Goal: Transaction & Acquisition: Purchase product/service

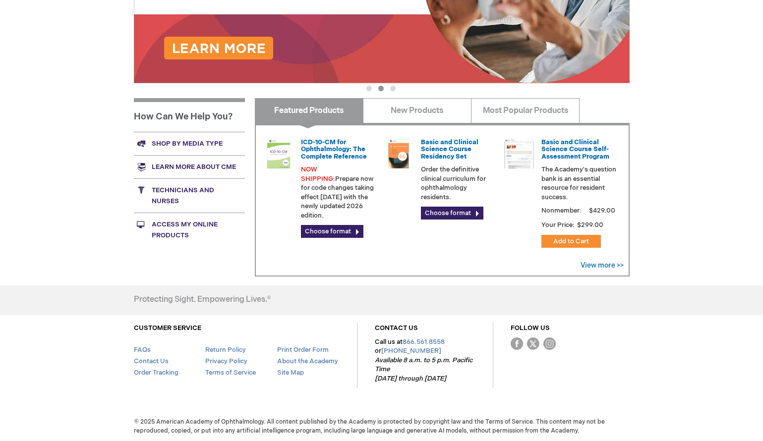
scroll to position [304, 0]
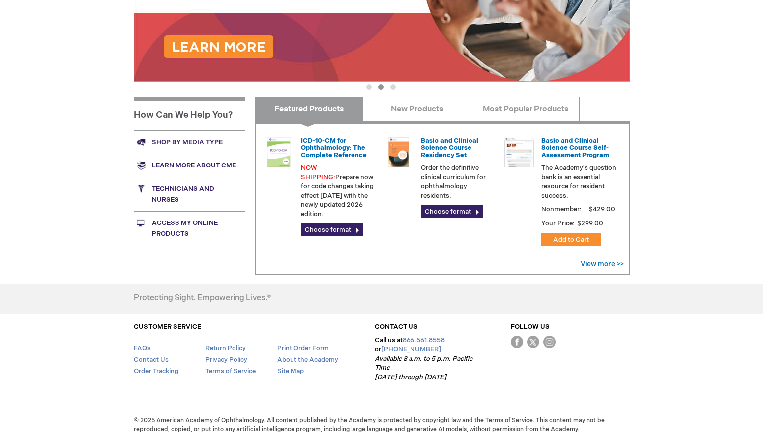
click at [161, 367] on link "Order Tracking" at bounding box center [156, 371] width 45 height 8
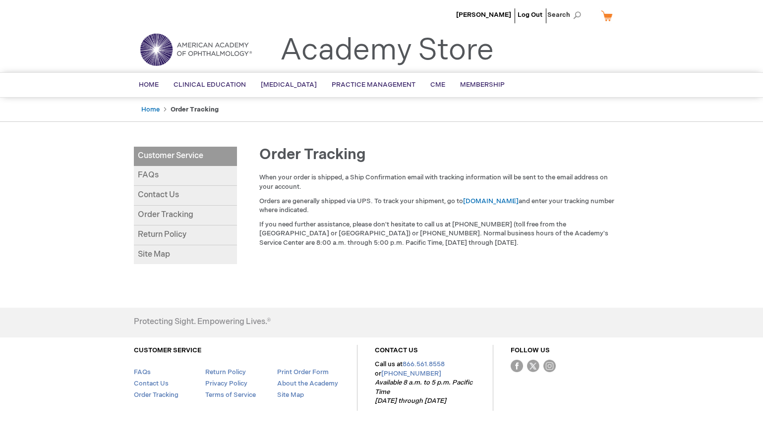
click at [604, 15] on link "My Cart" at bounding box center [611, 15] width 24 height 17
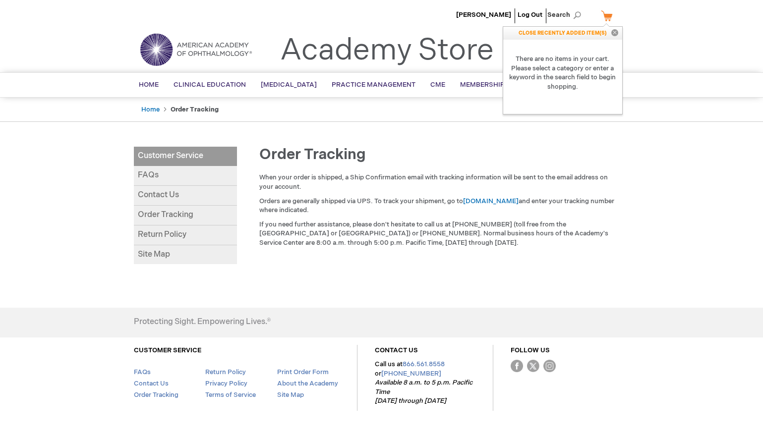
click at [604, 15] on link "My Cart" at bounding box center [611, 15] width 24 height 17
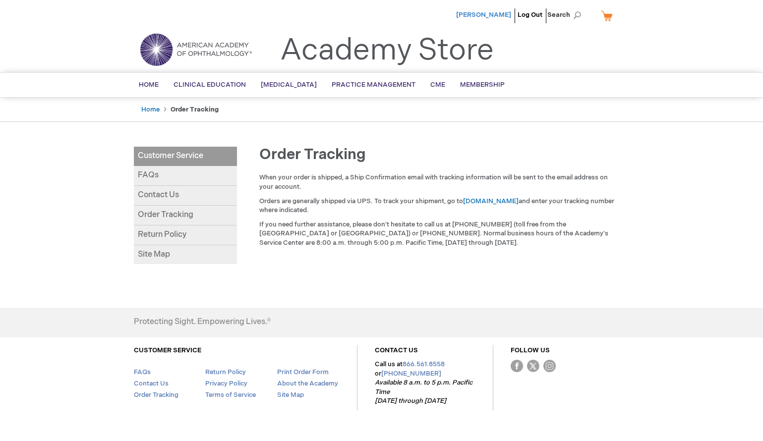
click at [474, 14] on span "[PERSON_NAME]" at bounding box center [483, 15] width 55 height 8
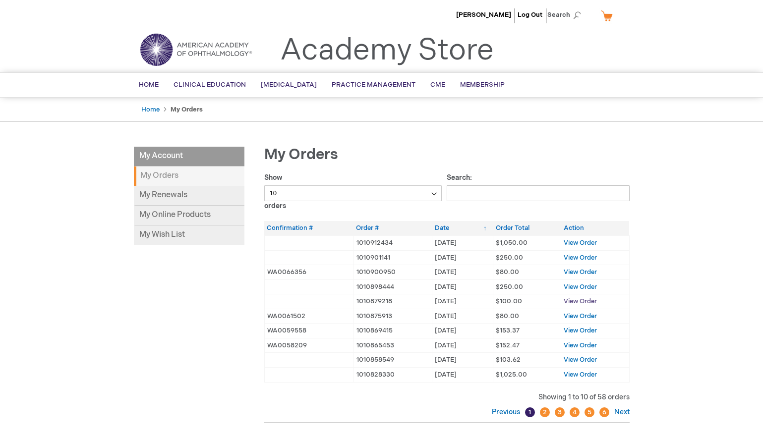
click at [575, 301] on span "View Order" at bounding box center [580, 302] width 33 height 8
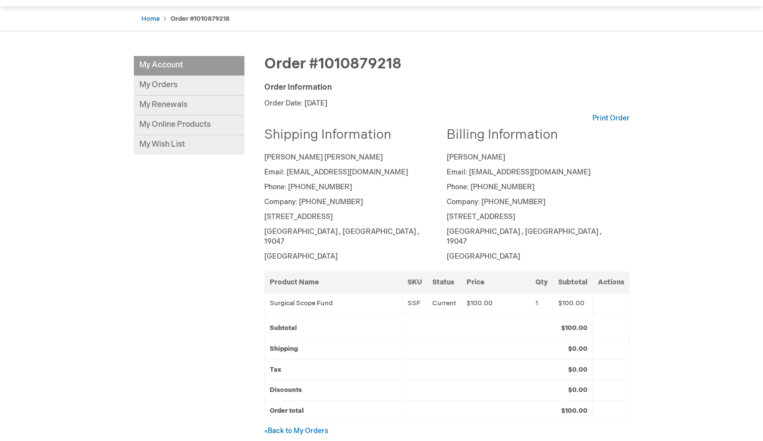
scroll to position [87, 0]
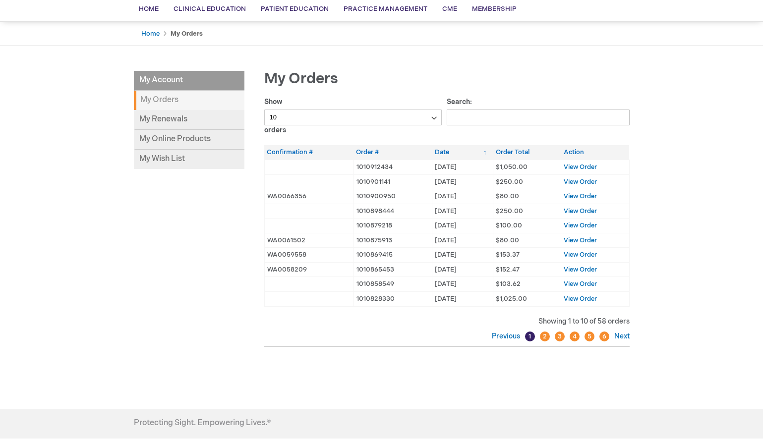
scroll to position [149, 0]
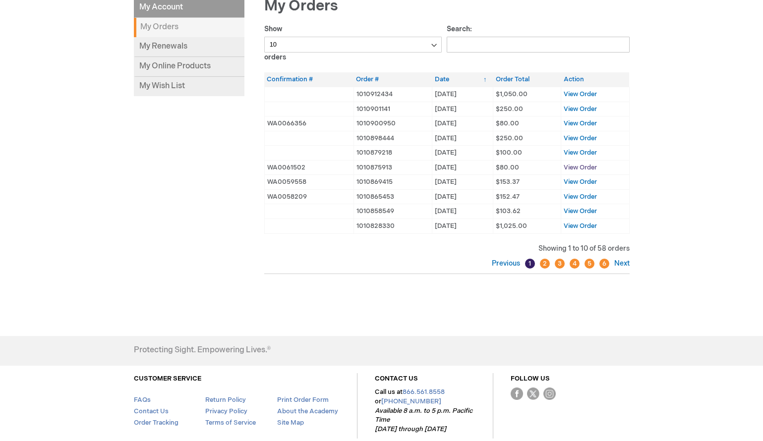
click at [587, 165] on span "View Order" at bounding box center [580, 168] width 33 height 8
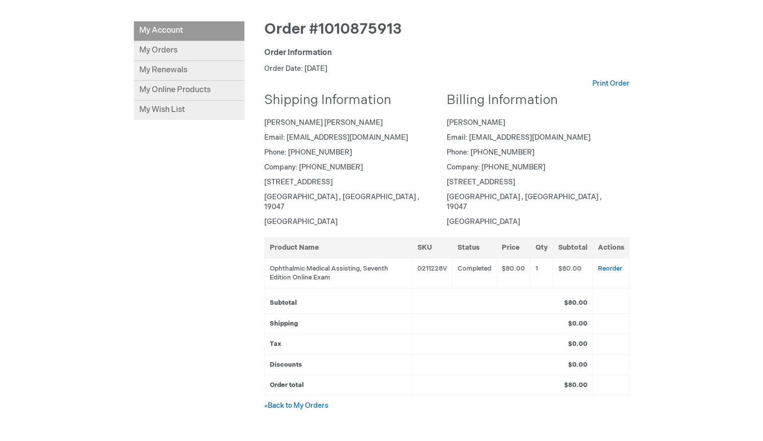
scroll to position [99, 0]
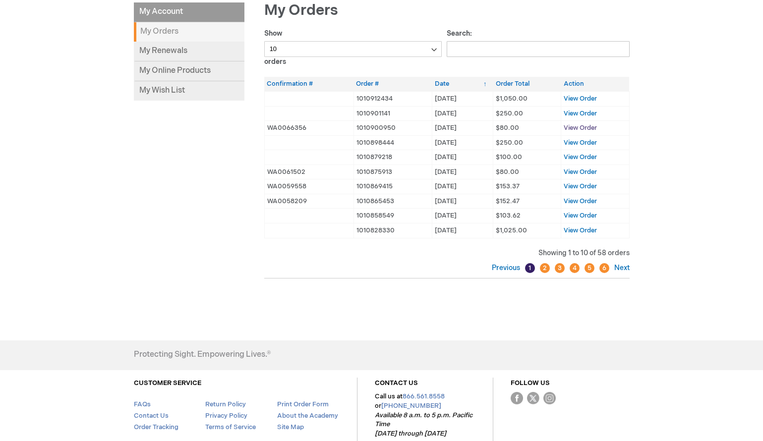
click at [571, 126] on span "View Order" at bounding box center [580, 128] width 33 height 8
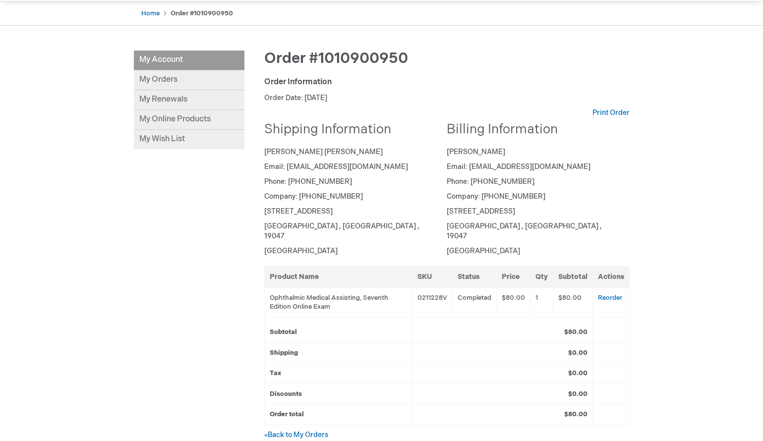
scroll to position [146, 0]
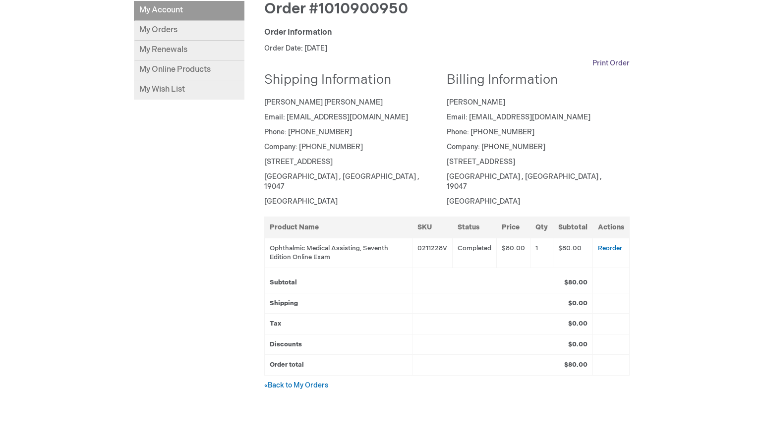
click at [607, 61] on link "Print Order" at bounding box center [611, 64] width 37 height 10
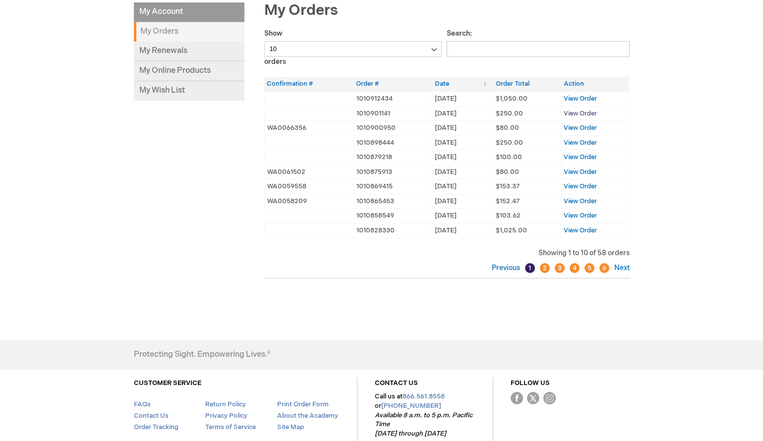
click at [584, 112] on span "View Order" at bounding box center [580, 114] width 33 height 8
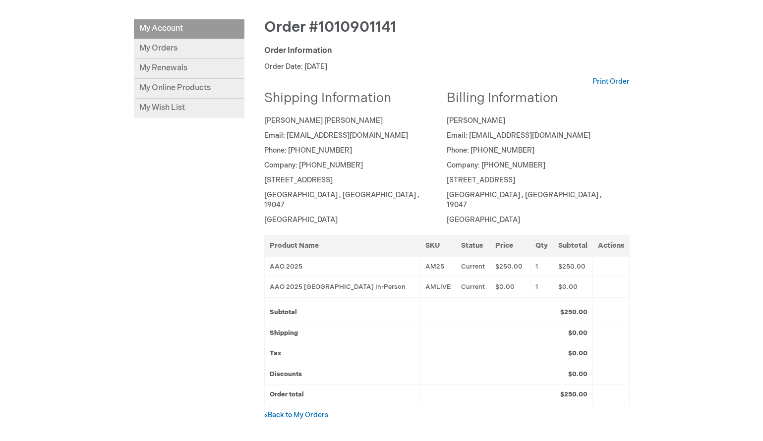
scroll to position [149, 0]
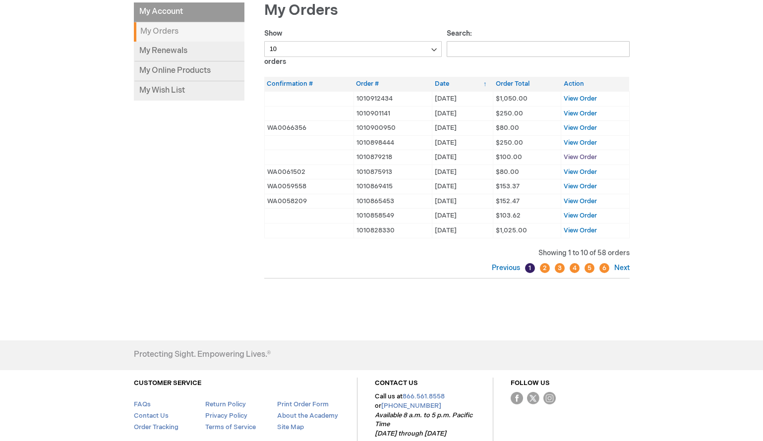
click at [580, 157] on span "View Order" at bounding box center [580, 157] width 33 height 8
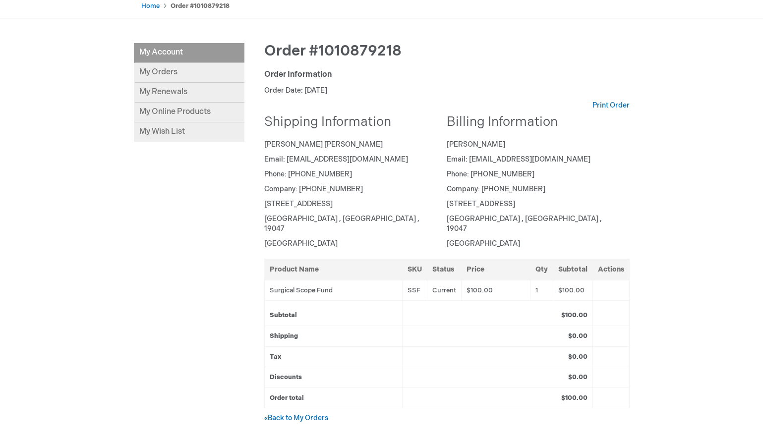
scroll to position [149, 0]
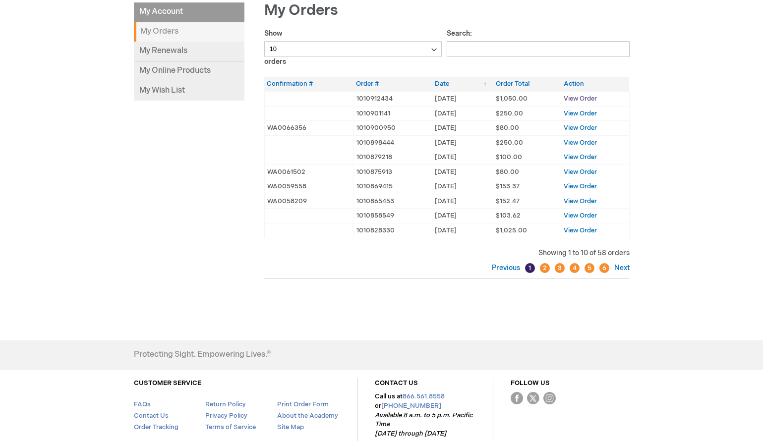
click at [593, 99] on span "View Order" at bounding box center [580, 99] width 33 height 8
click at [575, 155] on span "View Order" at bounding box center [580, 157] width 33 height 8
click at [578, 187] on span "View Order" at bounding box center [580, 186] width 33 height 8
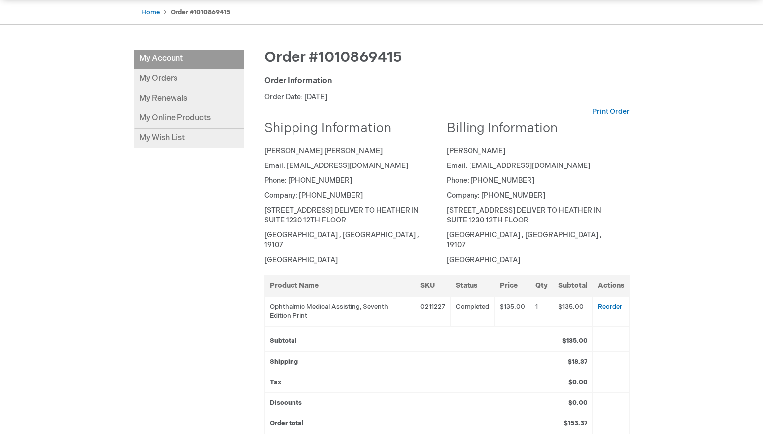
scroll to position [99, 0]
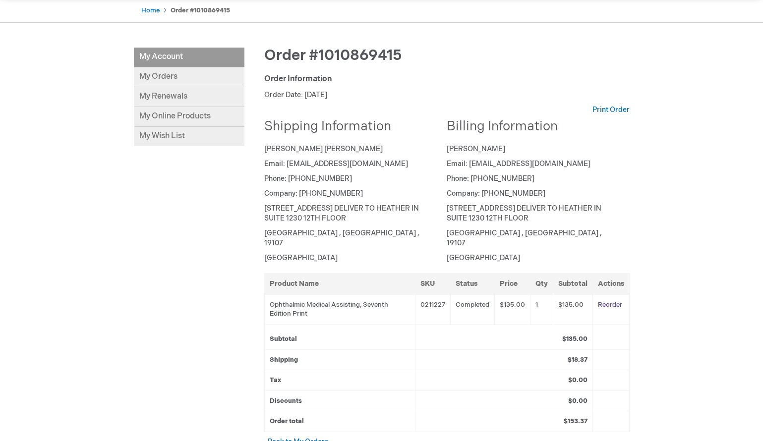
click at [606, 301] on link "Reorder" at bounding box center [610, 305] width 24 height 8
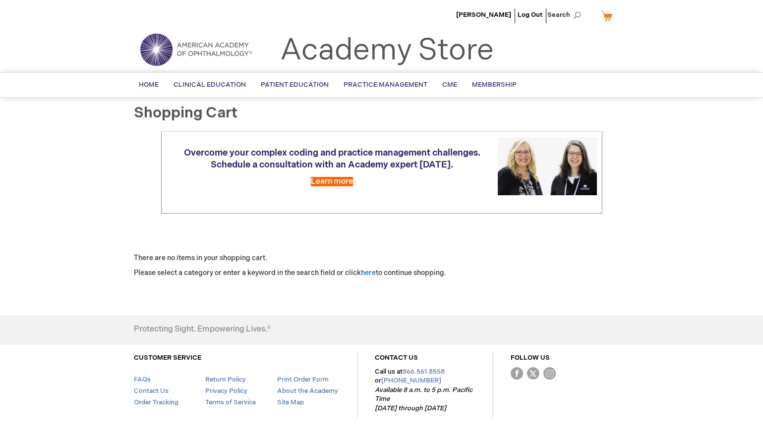
scroll to position [31, 0]
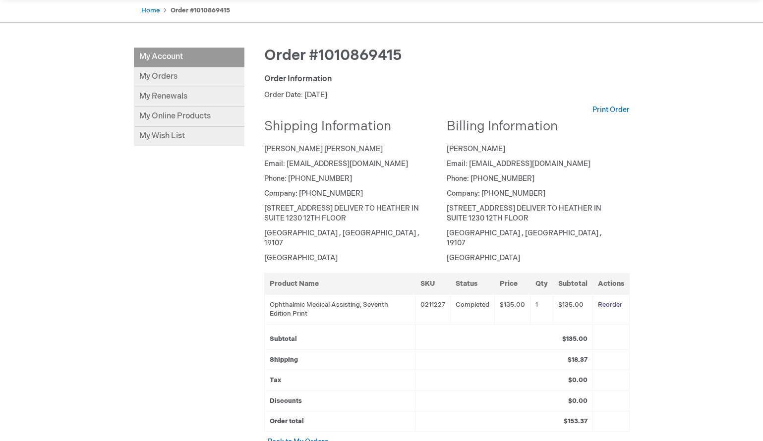
click at [608, 301] on link "Reorder" at bounding box center [610, 305] width 24 height 8
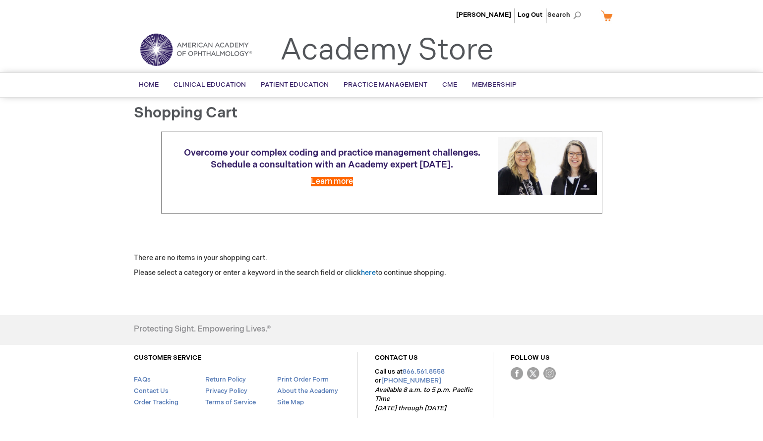
click at [556, 15] on span "Search" at bounding box center [566, 15] width 38 height 20
click at [612, 166] on div "Overcome your complex coding and practice management challenges. Schedule a con…" at bounding box center [382, 184] width 496 height 107
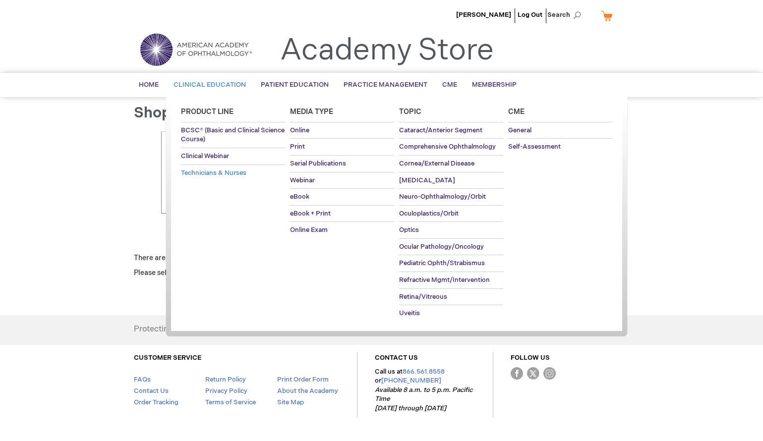
click at [223, 172] on span "Technicians & Nurses" at bounding box center [213, 173] width 65 height 8
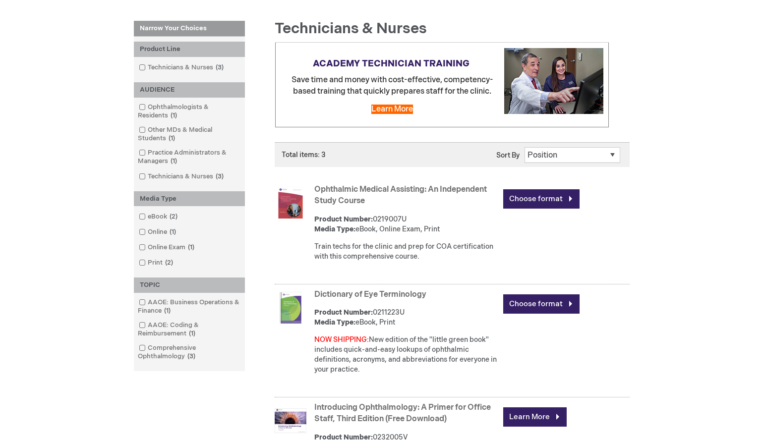
scroll to position [149, 0]
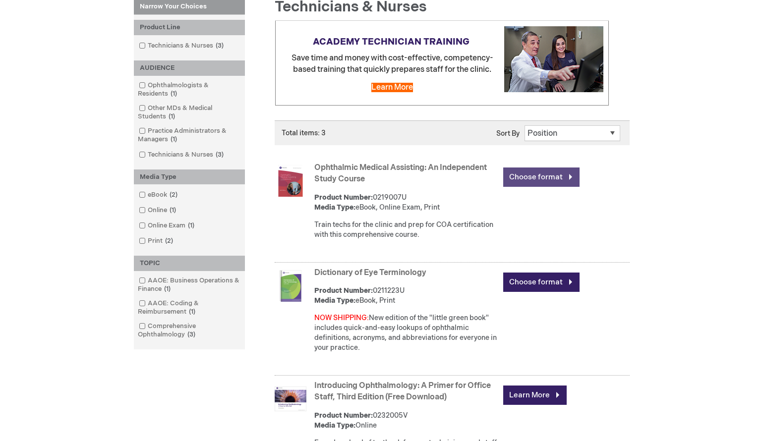
click at [525, 174] on link "Choose format" at bounding box center [541, 177] width 76 height 19
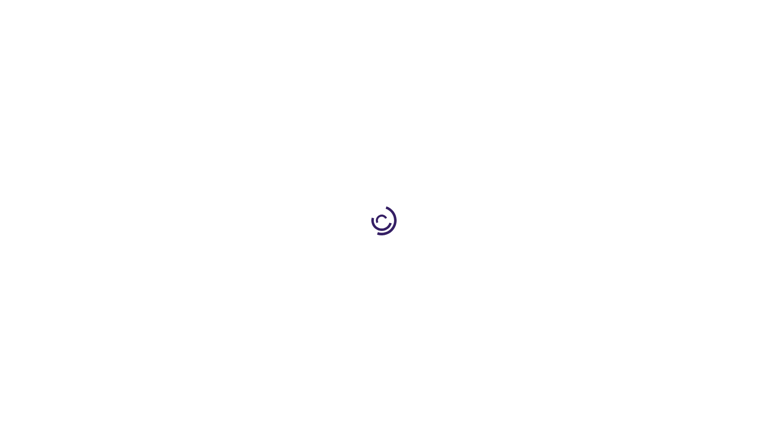
type input "0"
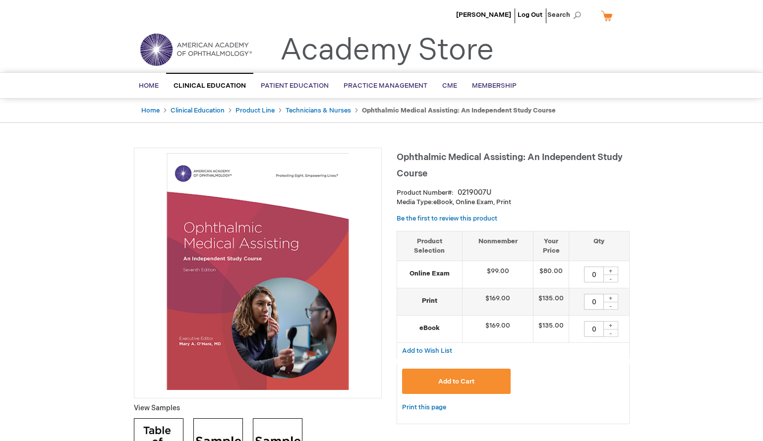
click at [609, 299] on div "+" at bounding box center [610, 298] width 15 height 8
type input "4"
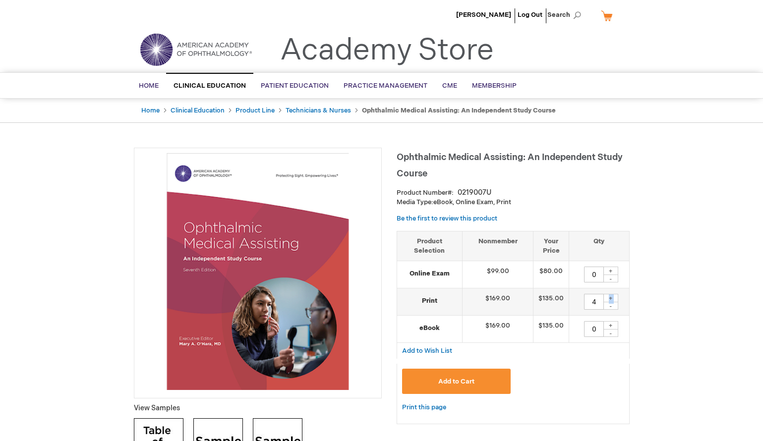
click at [446, 381] on span "Add to Cart" at bounding box center [456, 382] width 36 height 8
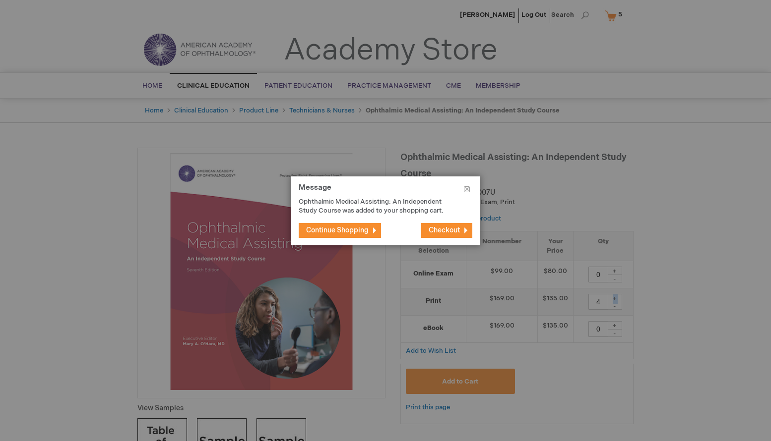
click at [455, 231] on span "Checkout" at bounding box center [443, 230] width 31 height 8
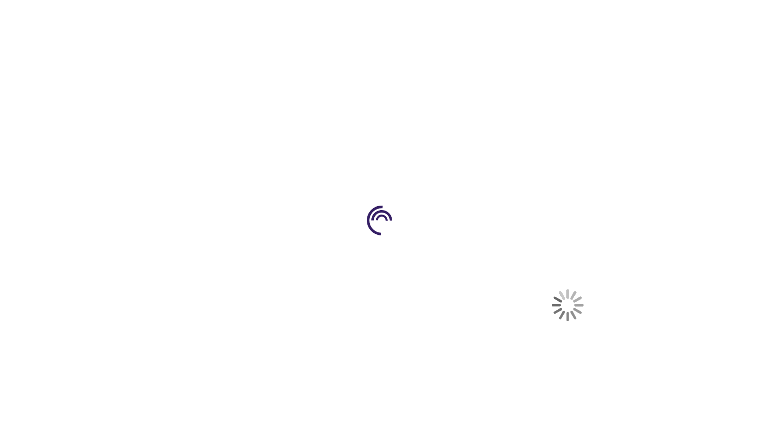
select select "US"
select select "51"
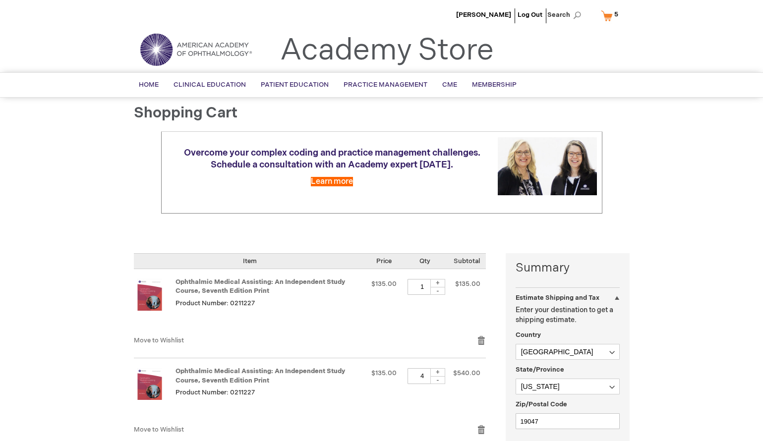
click at [435, 291] on div "-" at bounding box center [437, 291] width 15 height 8
type input "0"
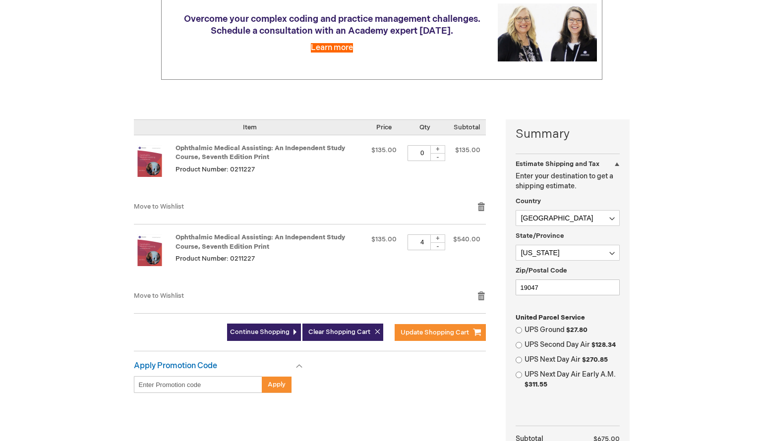
scroll to position [149, 0]
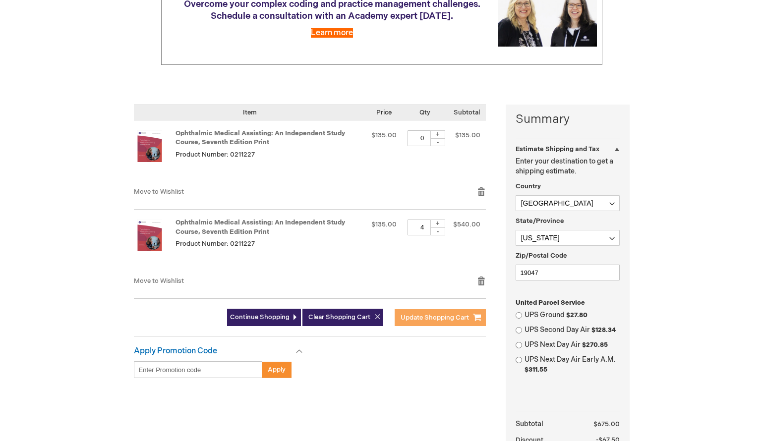
click at [442, 315] on span "Update Shopping Cart" at bounding box center [435, 318] width 68 height 8
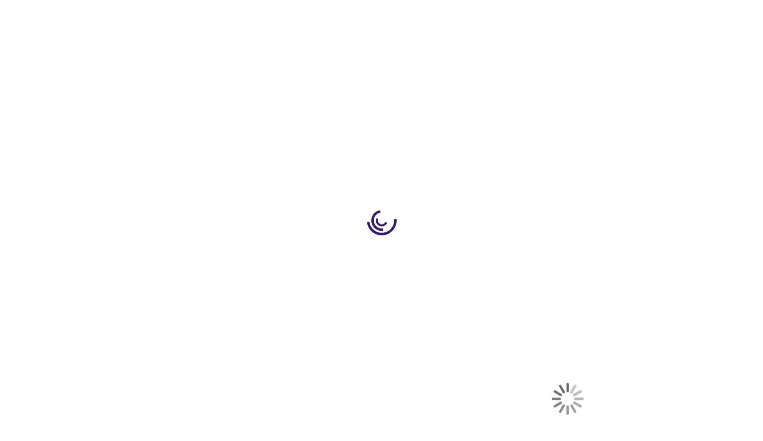
select select "US"
select select "51"
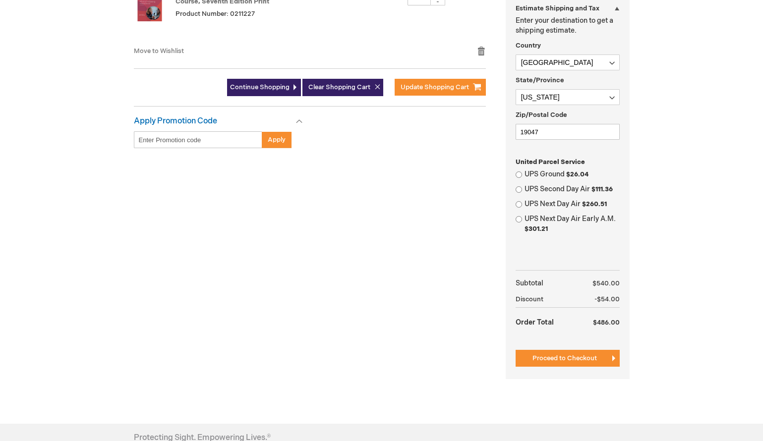
scroll to position [298, 0]
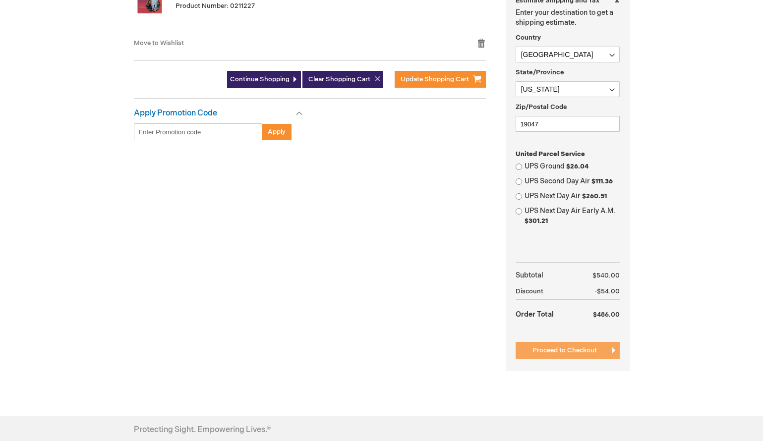
click at [568, 351] on span "Proceed to Checkout" at bounding box center [565, 351] width 64 height 8
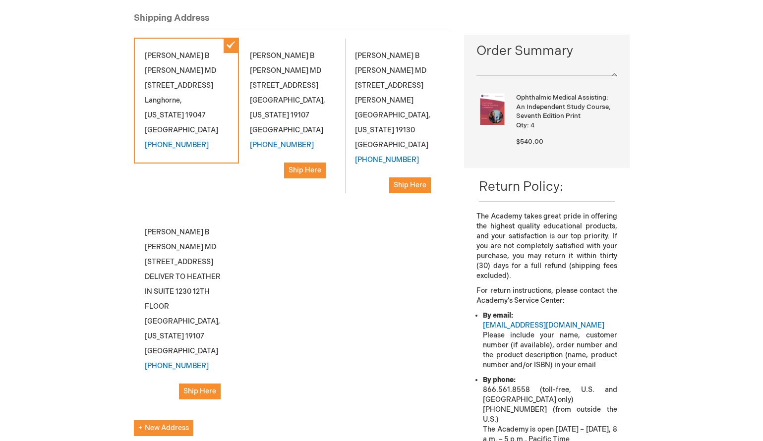
scroll to position [149, 0]
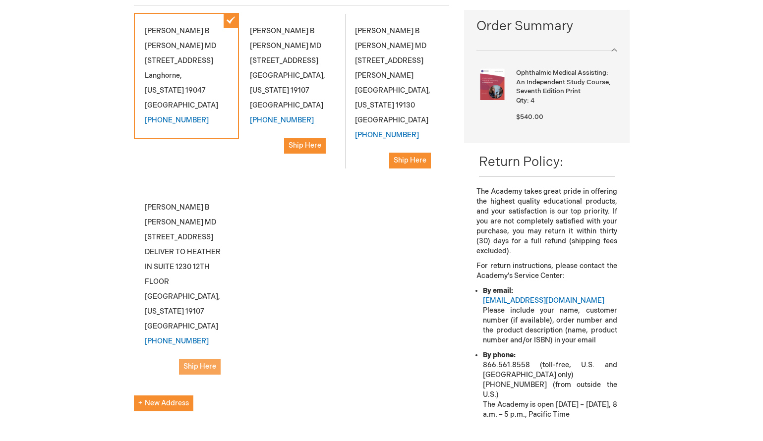
click at [204, 368] on span "Ship Here" at bounding box center [199, 366] width 33 height 8
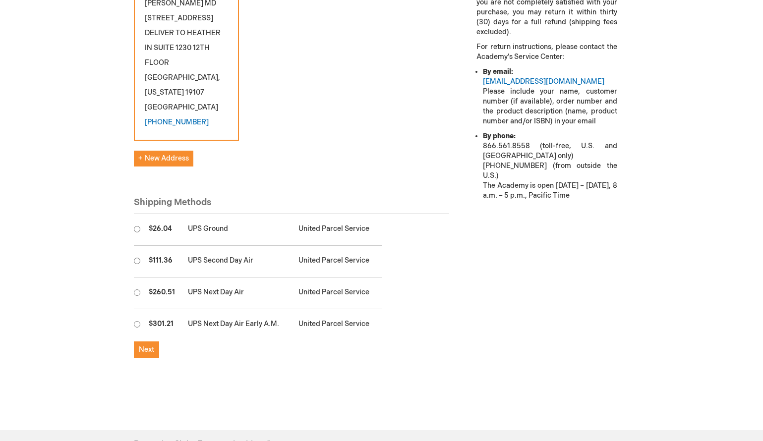
scroll to position [397, 0]
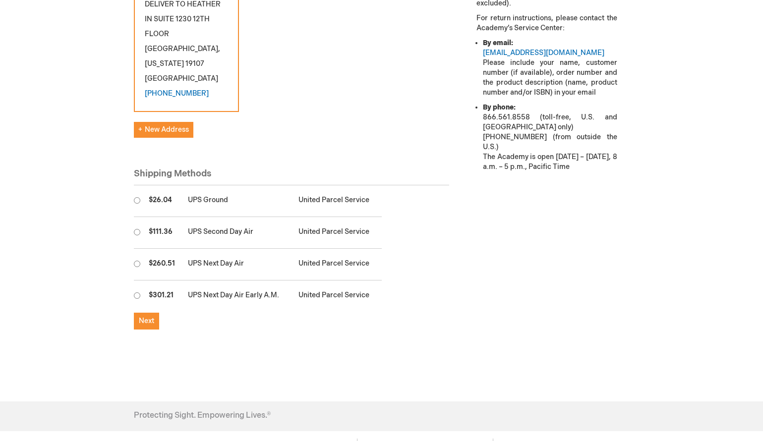
click at [137, 199] on input "radio" at bounding box center [137, 200] width 6 height 6
radio input "true"
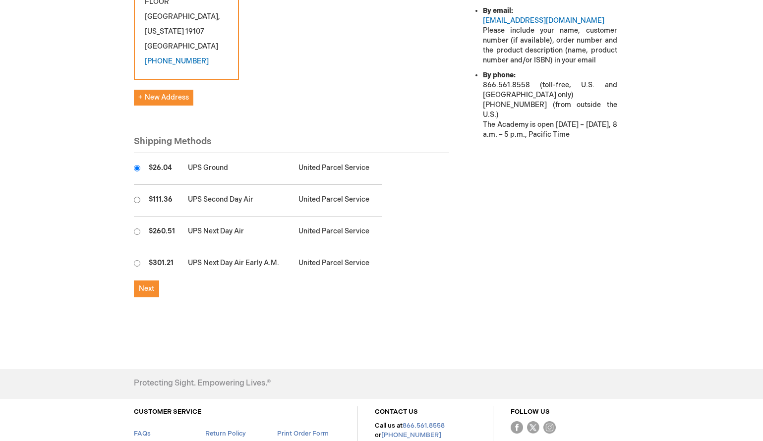
scroll to position [446, 0]
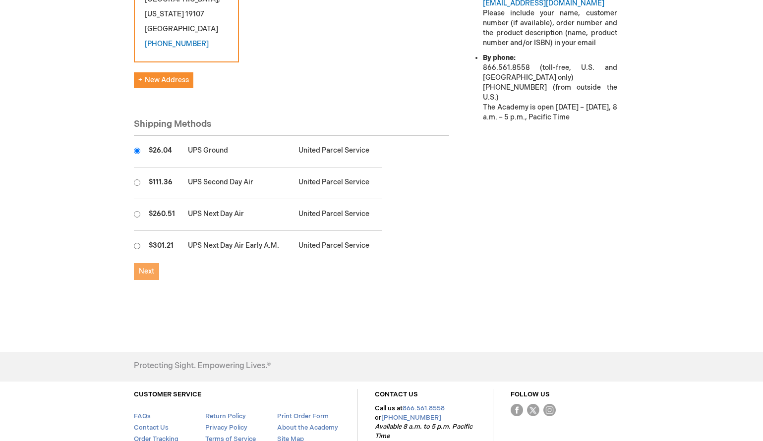
click at [152, 274] on span "Next" at bounding box center [146, 271] width 15 height 8
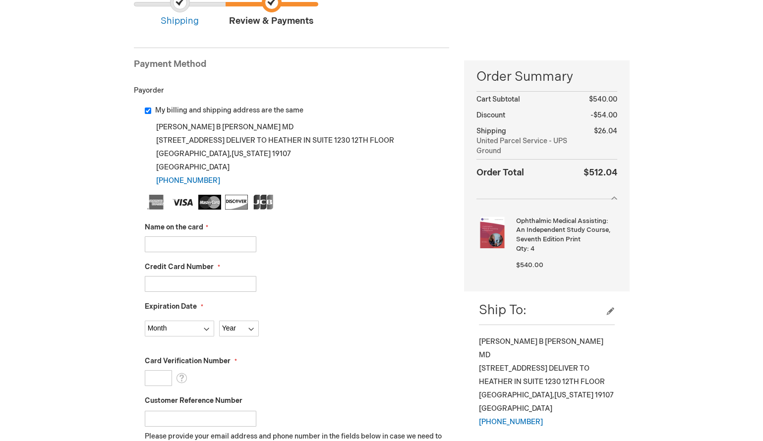
scroll to position [99, 0]
click at [171, 245] on input "Name on the card" at bounding box center [201, 244] width 112 height 16
type input "Heather McQuilkin"
type input "4715150037843514"
select select "5"
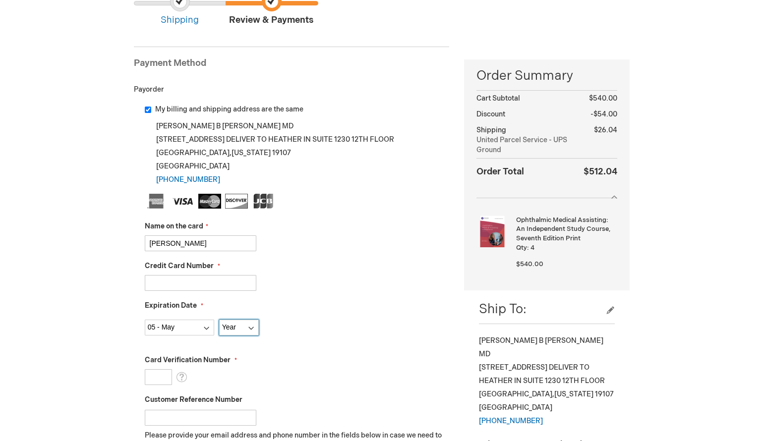
select select "2026"
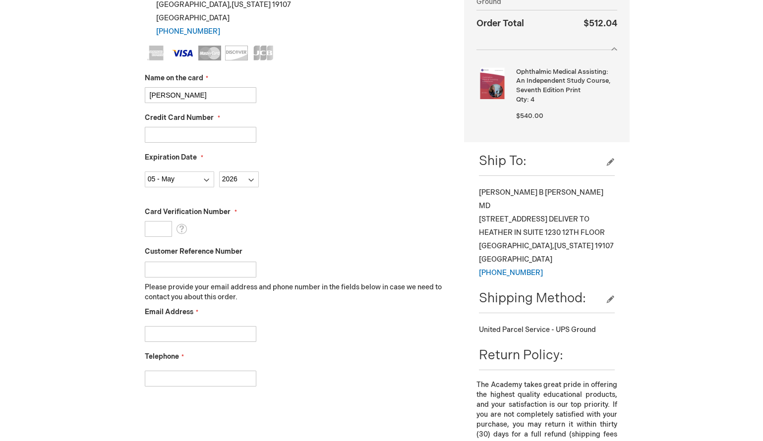
scroll to position [248, 0]
click at [153, 232] on input "Card Verification Number" at bounding box center [158, 229] width 27 height 16
type input "061"
click at [181, 265] on input "Customer Reference Number" at bounding box center [201, 269] width 112 height 16
type input "I"
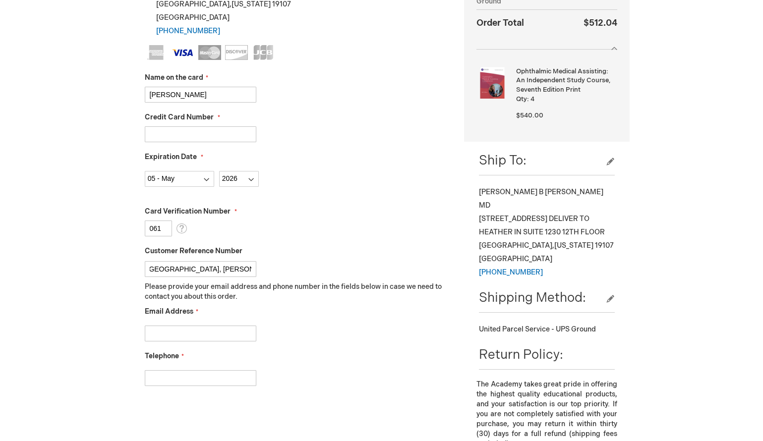
scroll to position [0, 7]
type input "Orlando, Brockington, Cherry Shaw"
click at [197, 336] on input "Email Address" at bounding box center [201, 334] width 112 height 16
type input "hmcquilkin@willseye.org"
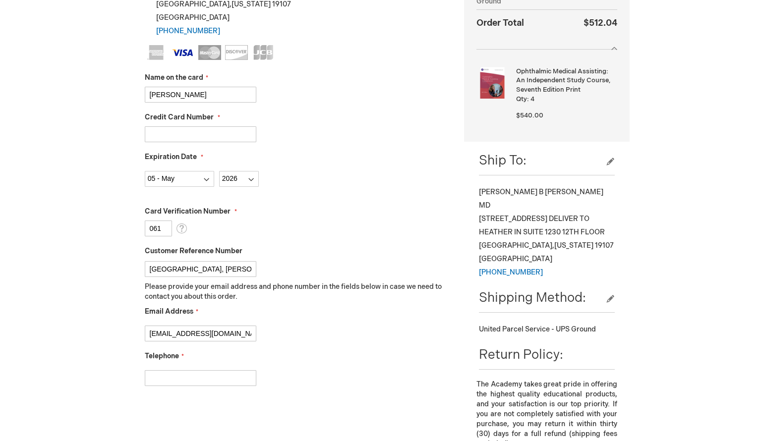
type input "2158259018"
checkbox input "true"
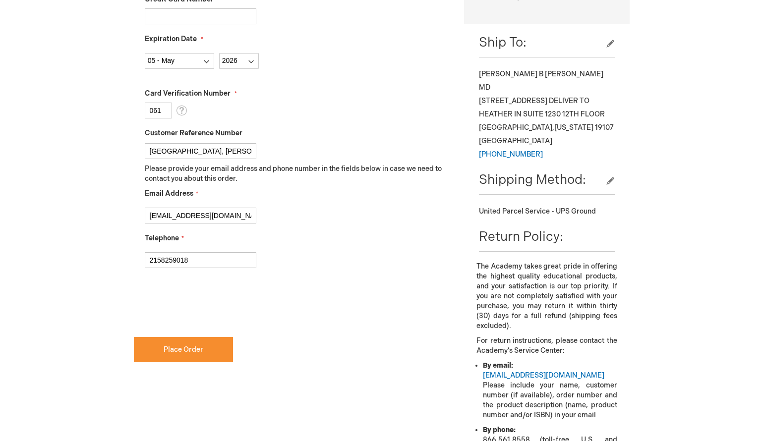
scroll to position [397, 0]
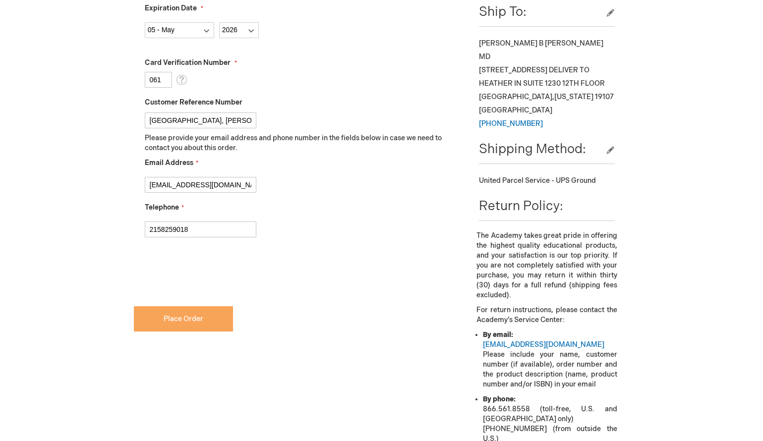
click at [184, 322] on span "Place Order" at bounding box center [184, 319] width 40 height 8
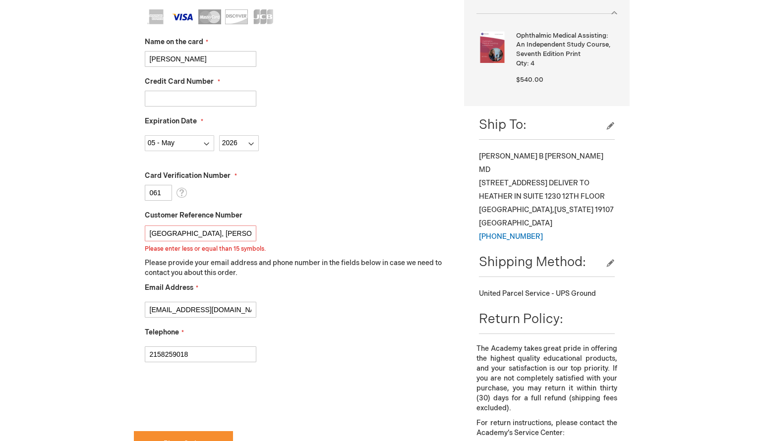
scroll to position [0, 7]
drag, startPoint x: 150, startPoint y: 232, endPoint x: 312, endPoint y: 236, distance: 162.2
click at [312, 236] on div "Orlando, Brockington, Cherry Shaw Please enter less or equal than 15 symbols." at bounding box center [297, 237] width 305 height 33
type input "O"
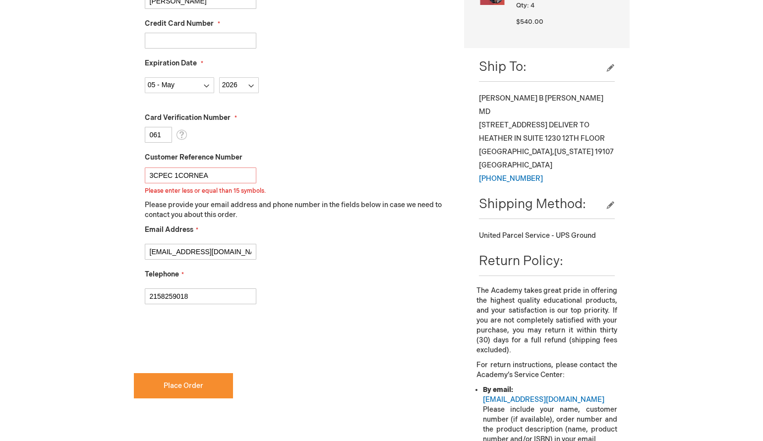
scroll to position [482, 0]
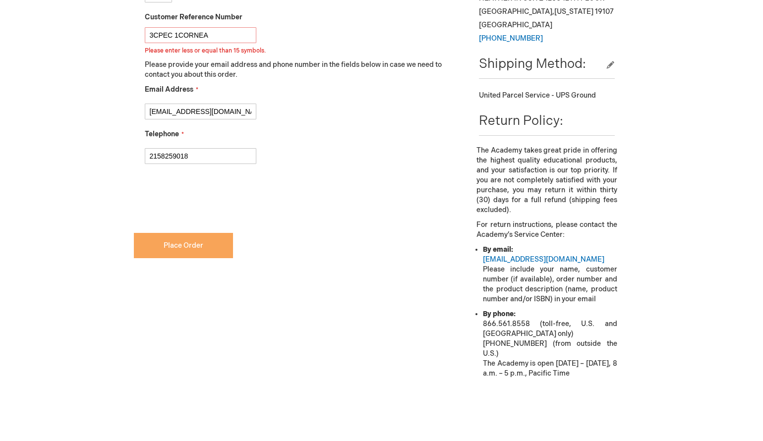
type input "3CPEC 1CORNEA"
click at [178, 245] on span "Place Order" at bounding box center [184, 245] width 40 height 8
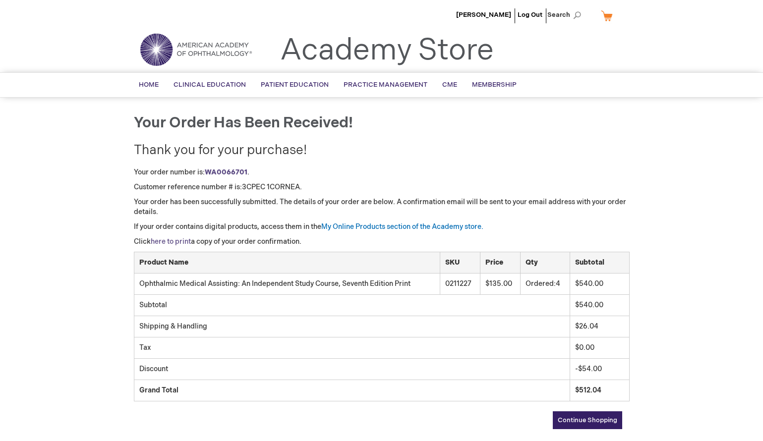
click at [173, 240] on link "here to print" at bounding box center [171, 242] width 40 height 8
